Goal: Navigation & Orientation: Understand site structure

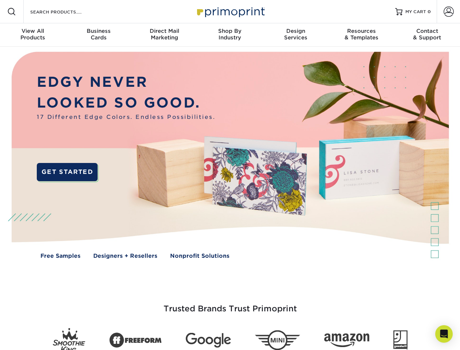
click at [230, 175] on img at bounding box center [229, 161] width 455 height 228
click at [12, 12] on span at bounding box center [11, 11] width 9 height 9
click at [448, 12] on span at bounding box center [449, 12] width 10 height 10
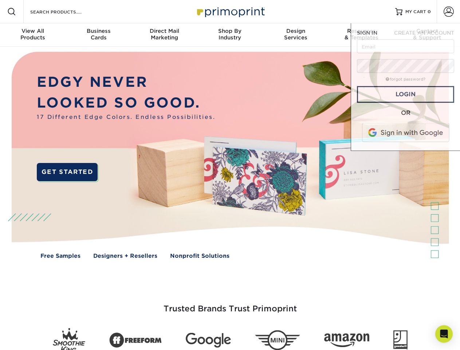
click at [33, 35] on div "View All Products" at bounding box center [33, 34] width 66 height 13
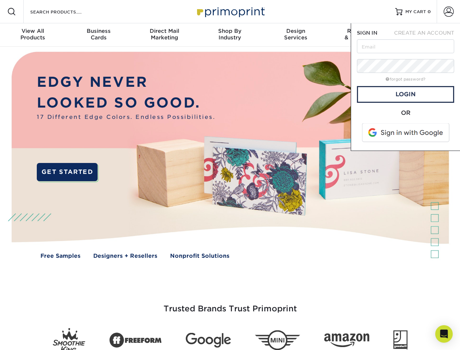
click at [98, 35] on div "Business Cards" at bounding box center [99, 34] width 66 height 13
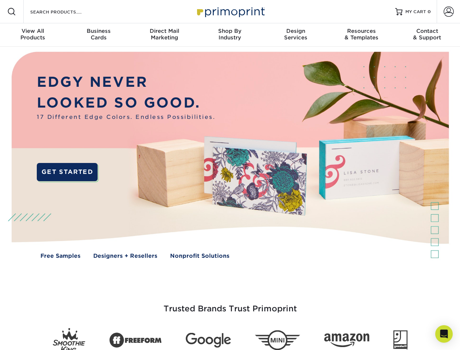
click at [164, 35] on div "Direct Mail Marketing" at bounding box center [164, 34] width 66 height 13
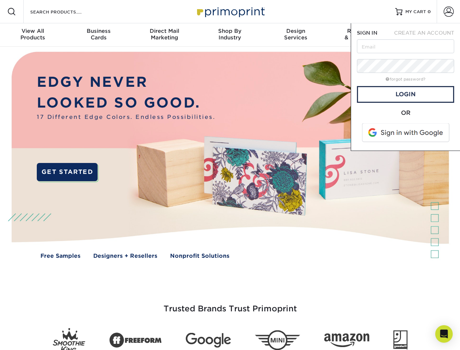
click at [230, 35] on div "Shop By Industry" at bounding box center [230, 34] width 66 height 13
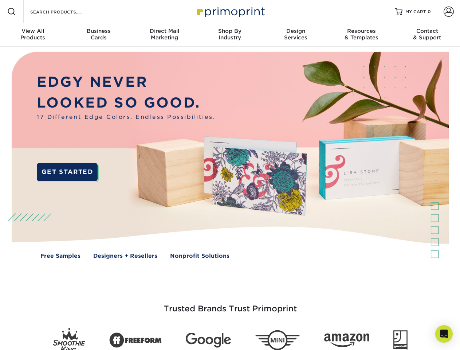
click at [296, 35] on div "Design Services" at bounding box center [296, 34] width 66 height 13
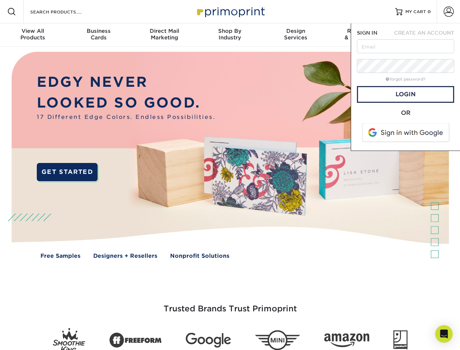
click at [361, 35] on span "SIGN IN" at bounding box center [367, 33] width 20 height 6
click at [427, 35] on div "Contact & Support" at bounding box center [427, 34] width 66 height 13
